Goal: Task Accomplishment & Management: Use online tool/utility

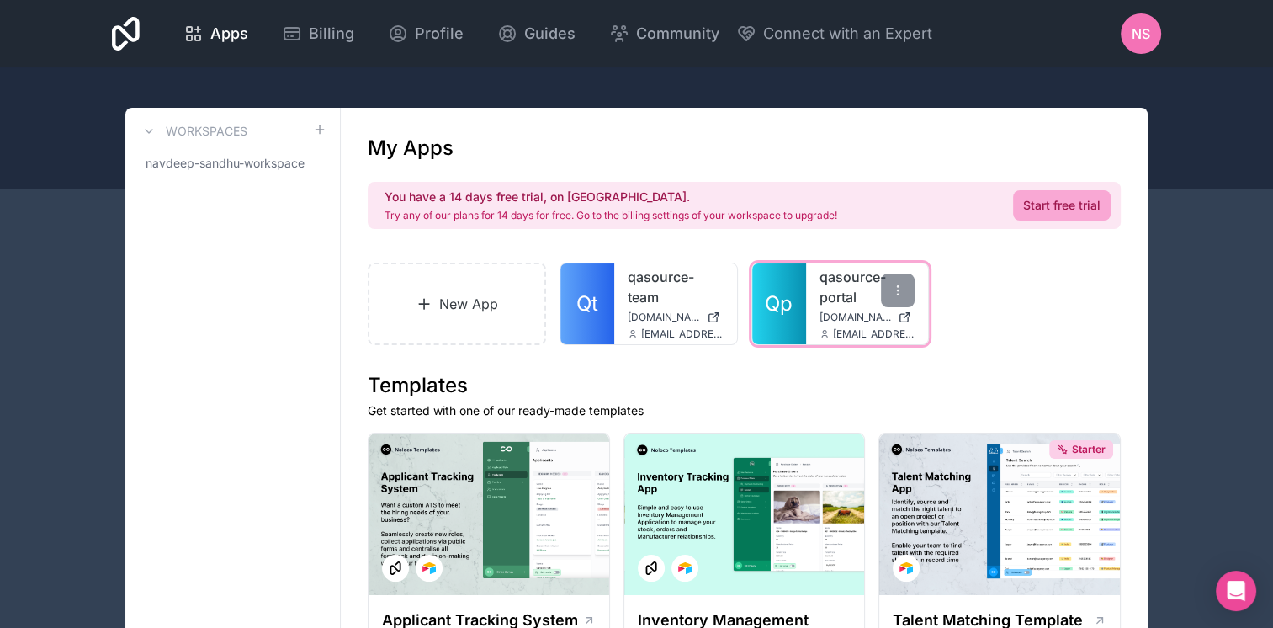
click at [848, 287] on link "qasource-portal" at bounding box center [868, 287] width 96 height 40
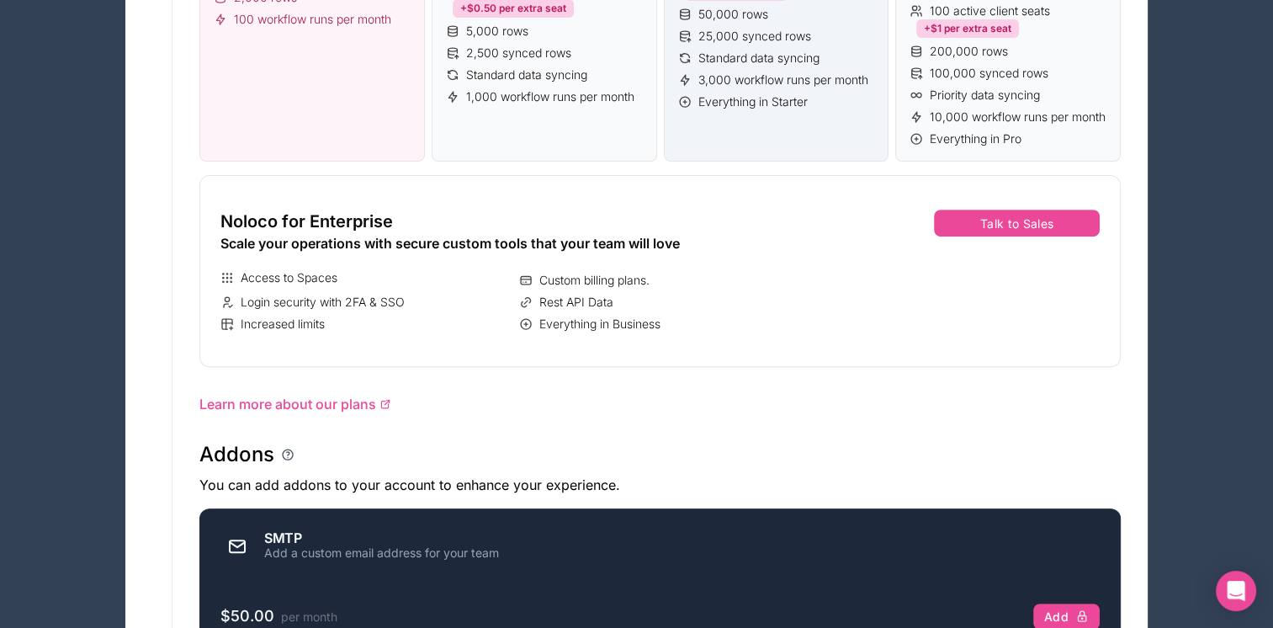
scroll to position [842, 0]
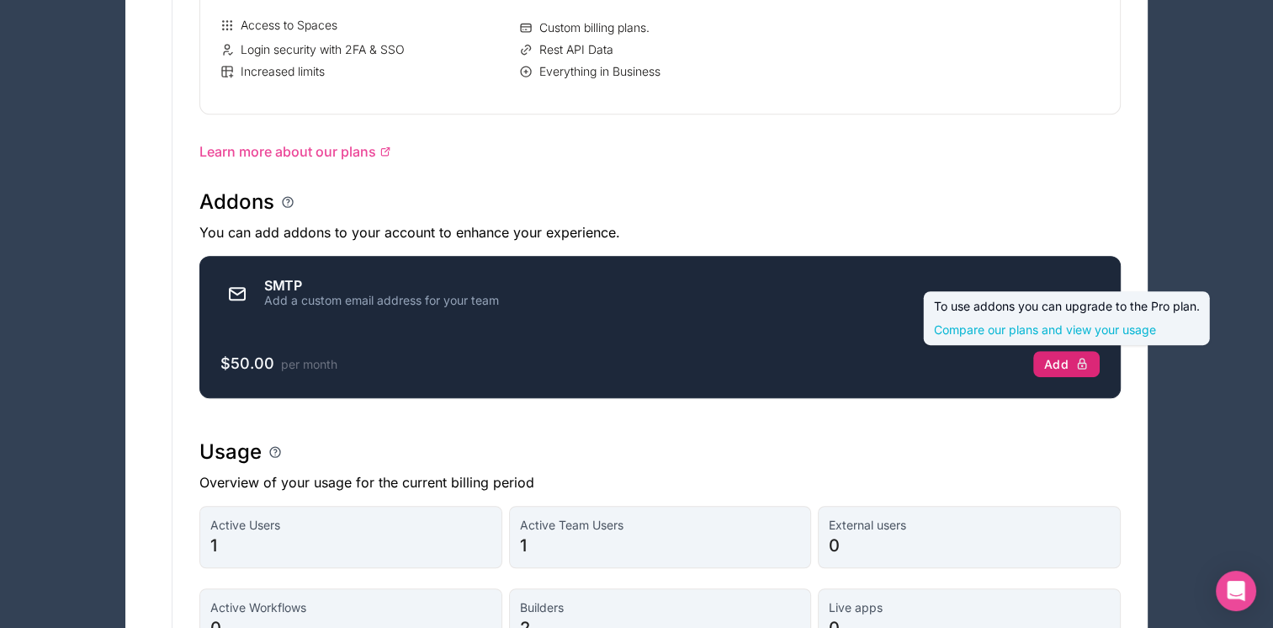
click at [1067, 351] on button "Add" at bounding box center [1067, 364] width 66 height 27
